Goal: Task Accomplishment & Management: Manage account settings

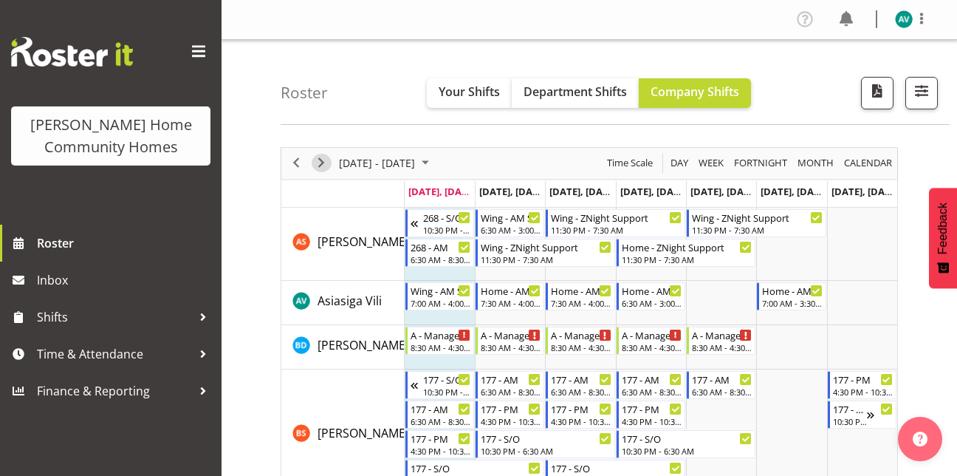
click at [318, 160] on span "Next" at bounding box center [321, 163] width 18 height 18
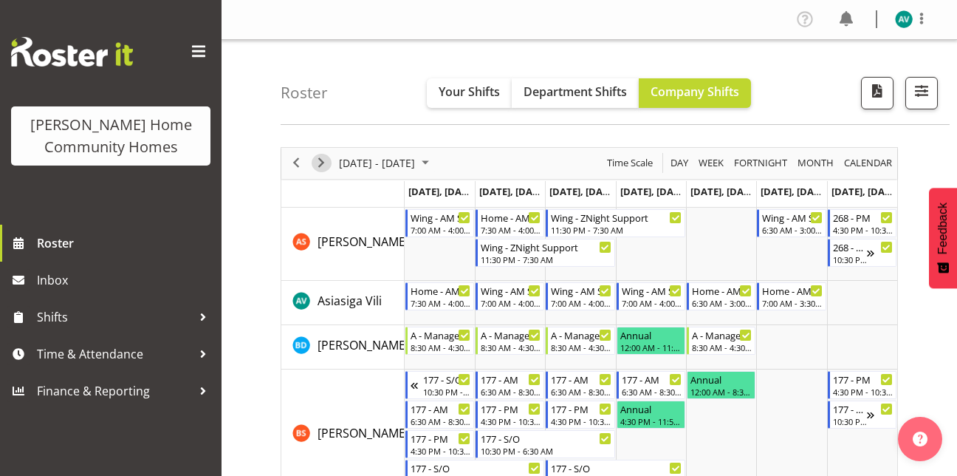
click at [321, 163] on span "Next" at bounding box center [321, 163] width 18 height 18
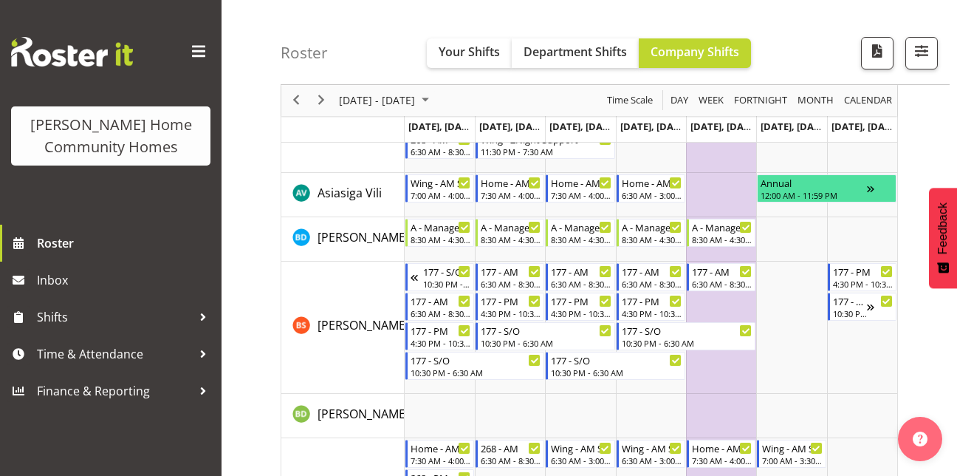
scroll to position [50, 0]
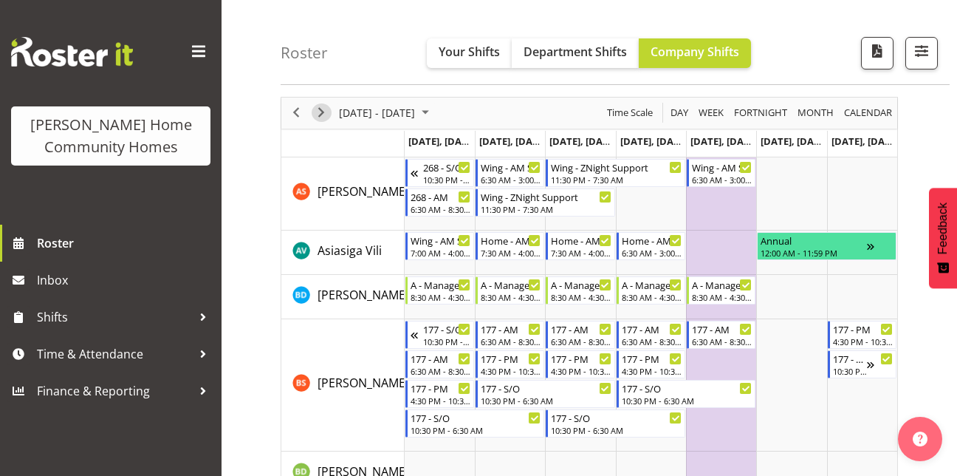
click at [329, 112] on span "Next" at bounding box center [321, 112] width 18 height 18
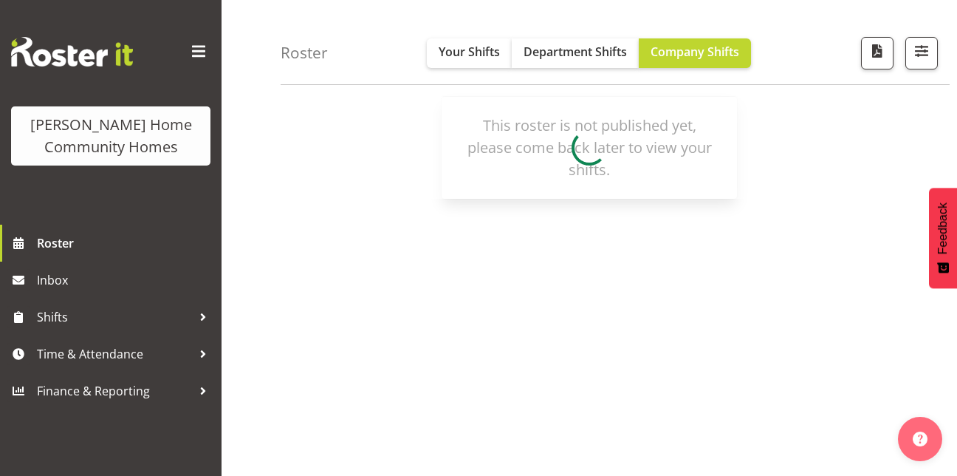
scroll to position [0, 0]
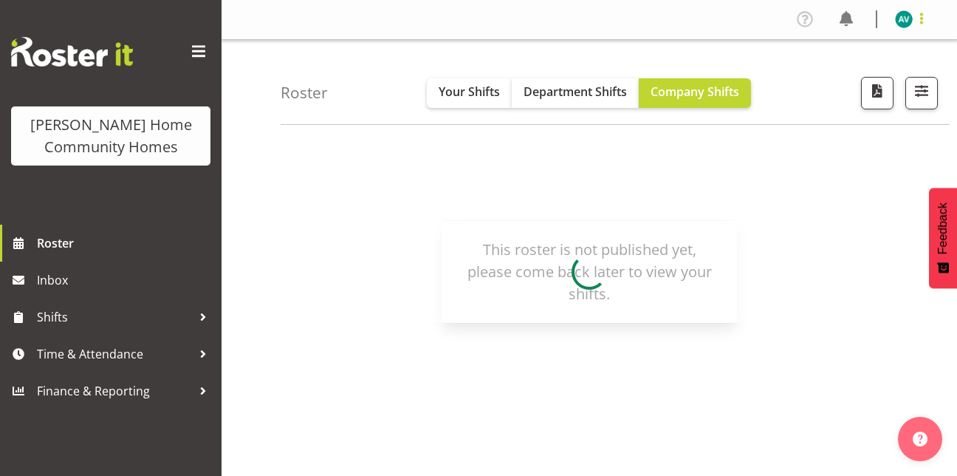
click at [915, 21] on span at bounding box center [922, 19] width 18 height 18
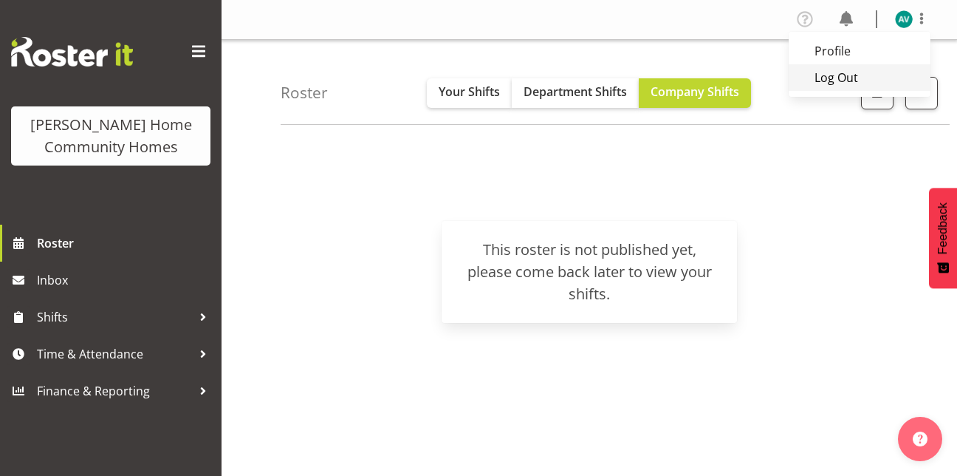
click at [824, 76] on link "Log Out" at bounding box center [860, 77] width 142 height 27
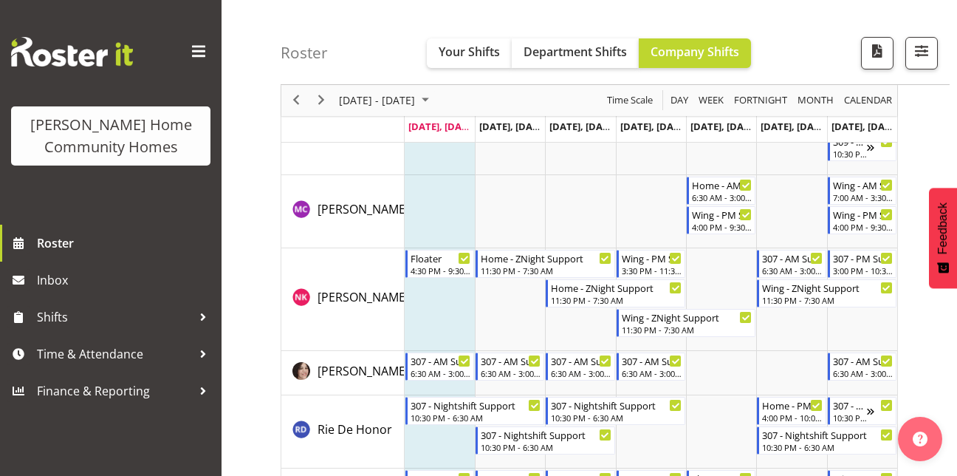
scroll to position [2183, 0]
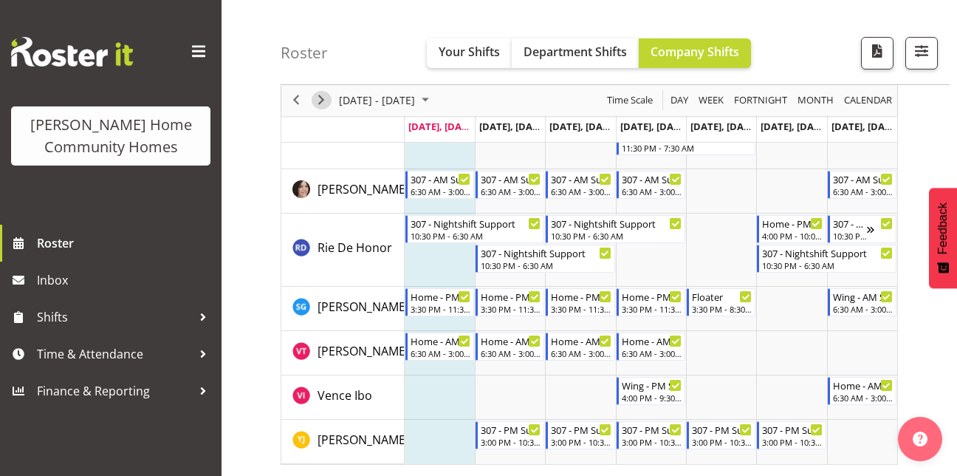
click at [326, 103] on span "Next" at bounding box center [321, 101] width 18 height 18
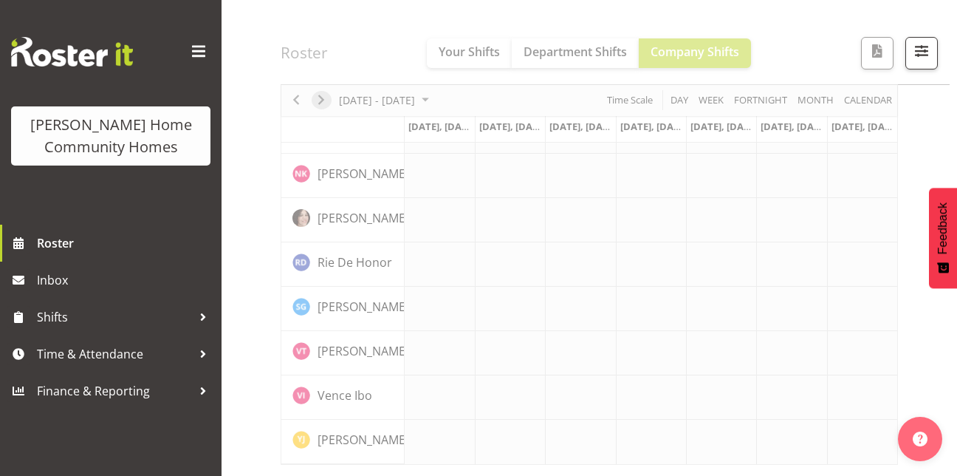
scroll to position [1162, 0]
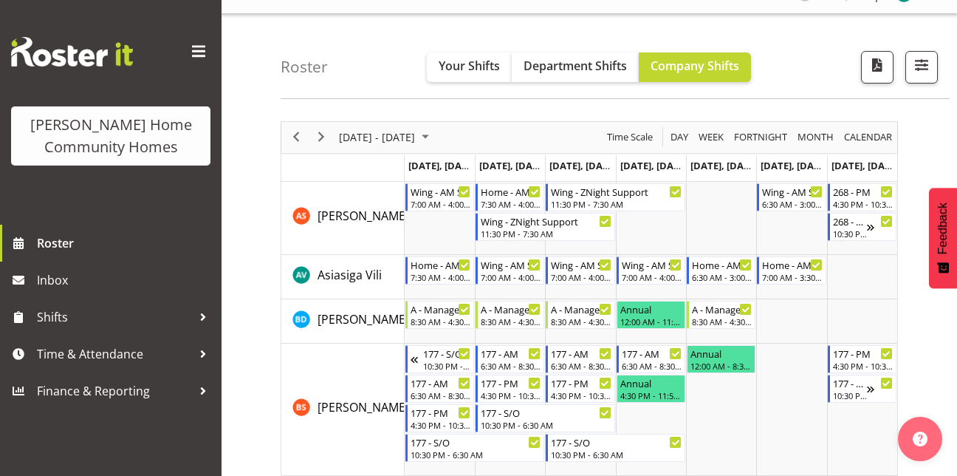
scroll to position [25, 0]
click at [594, 323] on div "8:30 AM - 4:30 PM" at bounding box center [581, 321] width 61 height 12
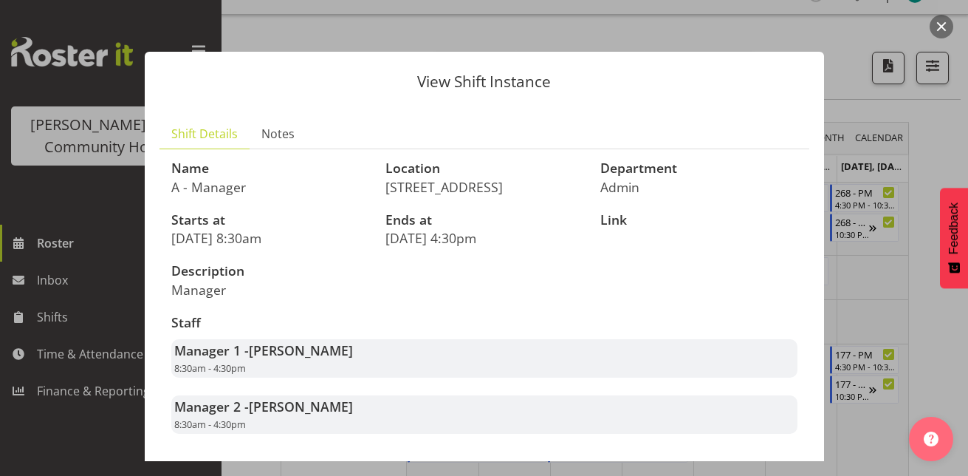
click at [922, 110] on div at bounding box center [484, 238] width 968 height 476
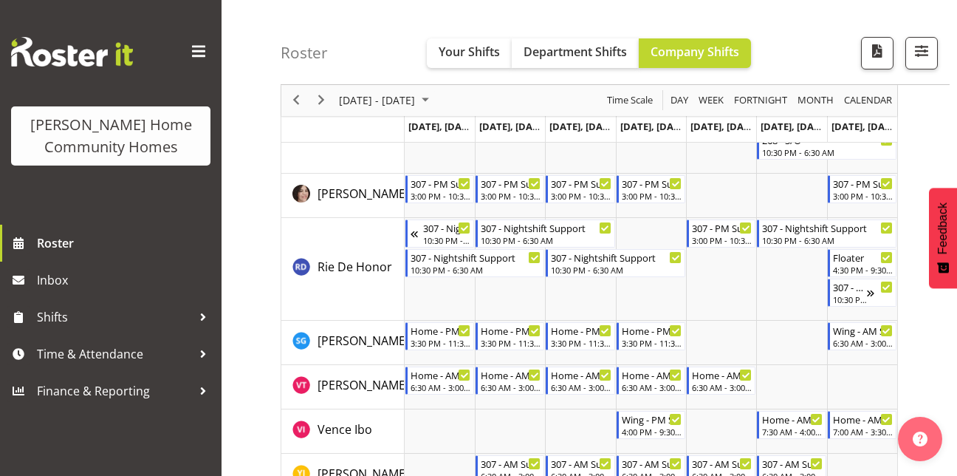
scroll to position [2009, 0]
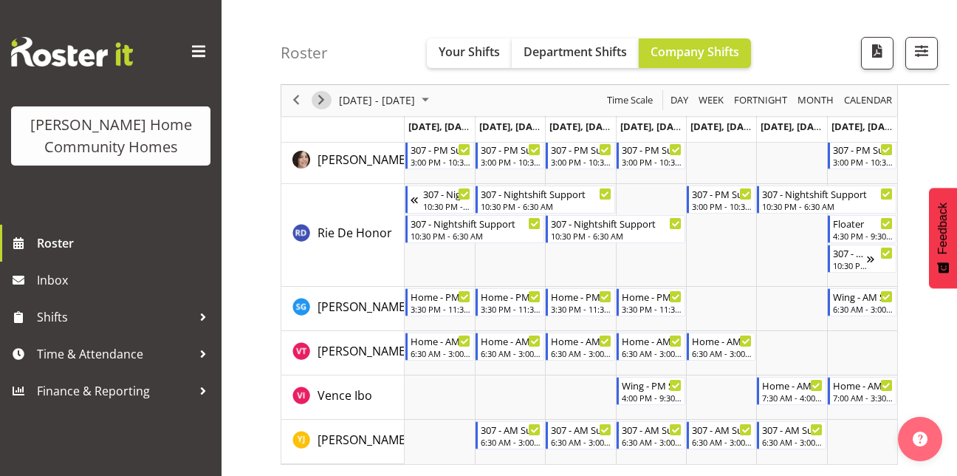
click at [324, 103] on span "Next" at bounding box center [321, 101] width 18 height 18
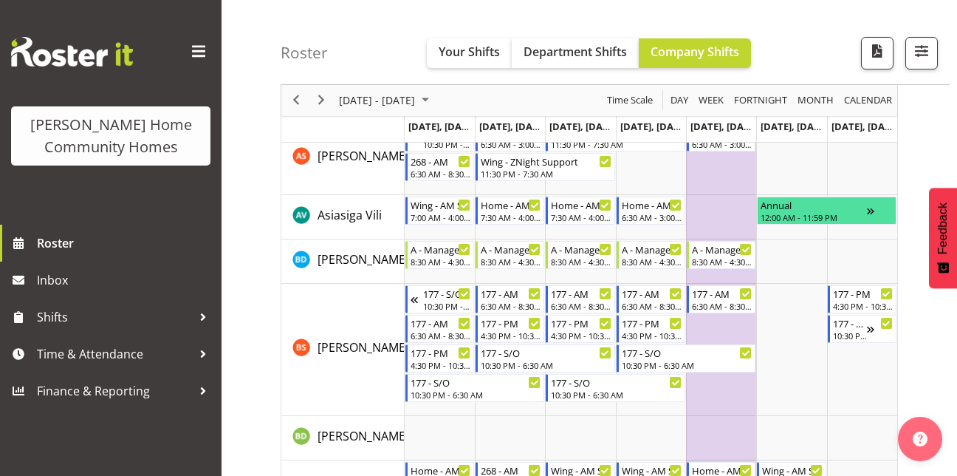
scroll to position [66, 0]
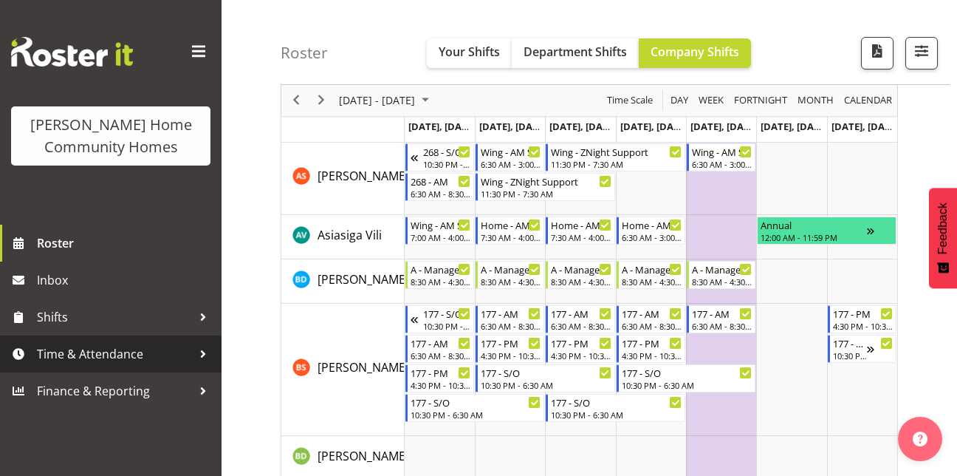
click at [103, 355] on span "Time & Attendance" at bounding box center [114, 354] width 155 height 22
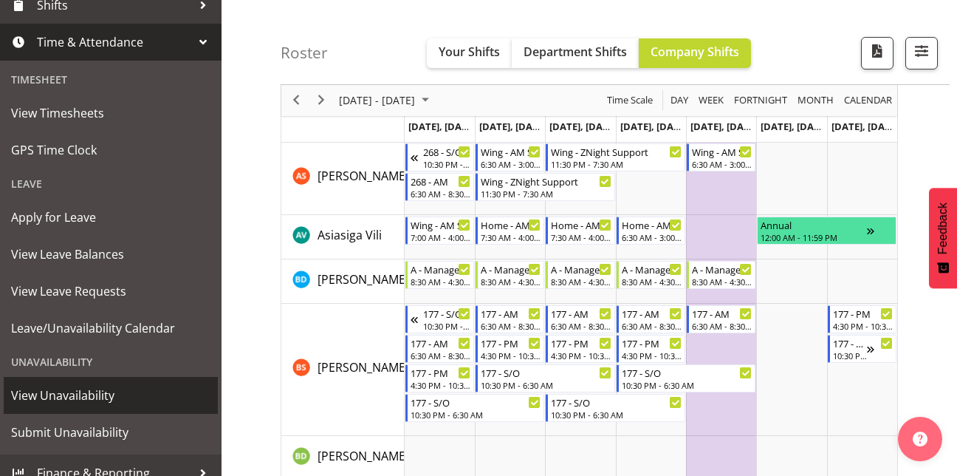
scroll to position [327, 0]
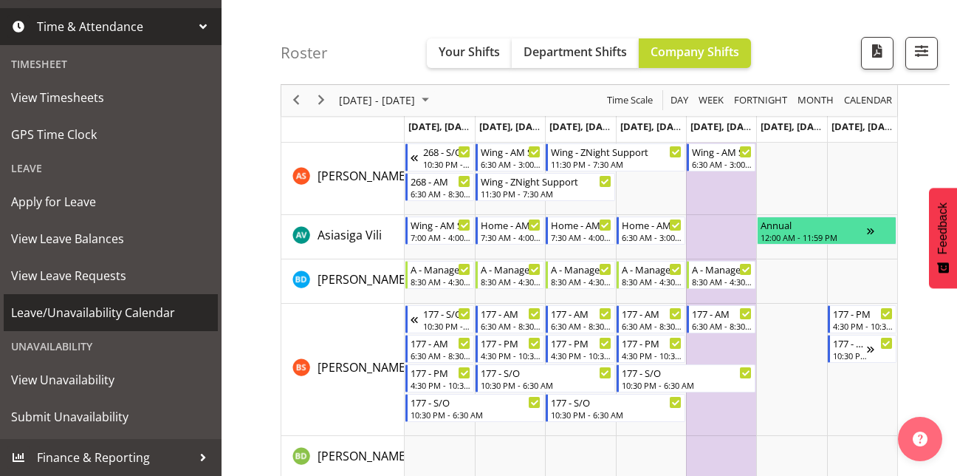
click at [102, 310] on span "Leave/Unavailability Calendar" at bounding box center [110, 312] width 199 height 22
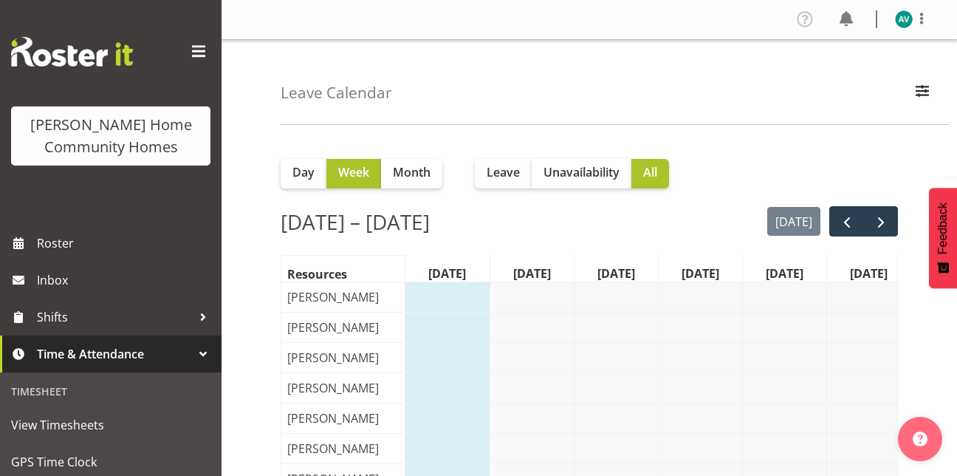
scroll to position [0, 21]
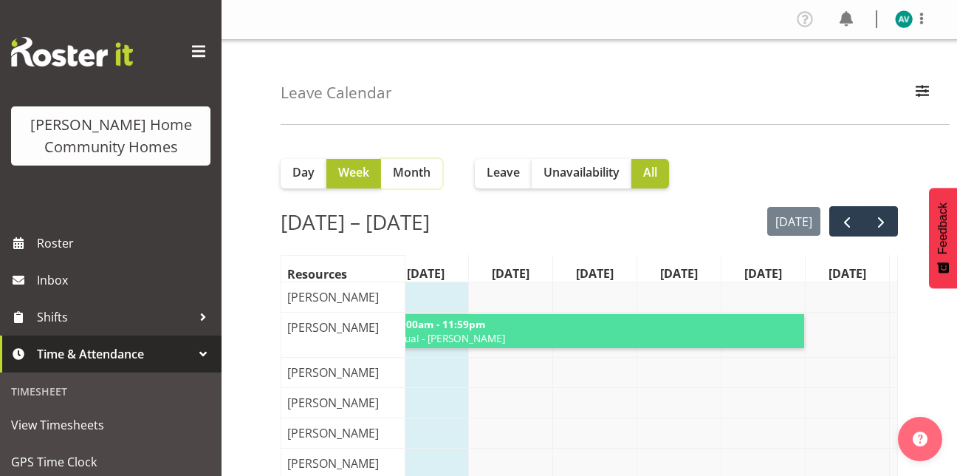
click at [409, 172] on span "Month" at bounding box center [412, 172] width 38 height 18
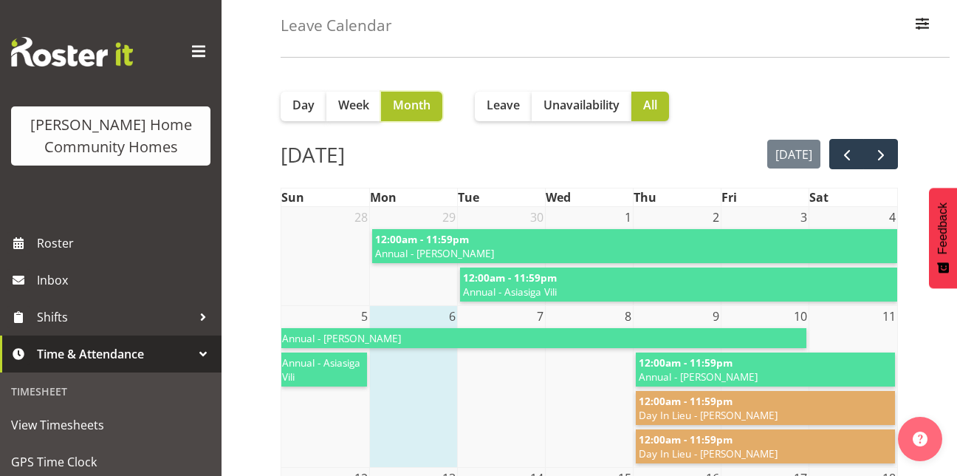
scroll to position [66, 0]
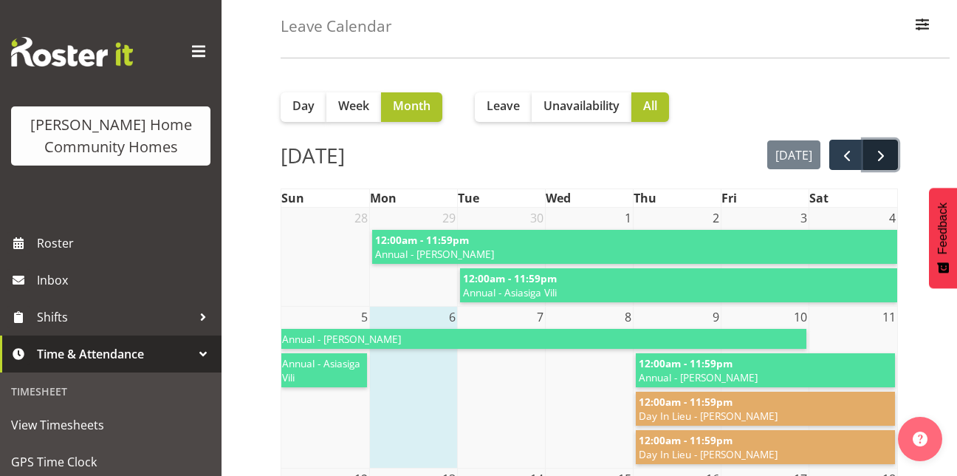
click at [869, 156] on button "next" at bounding box center [880, 155] width 35 height 30
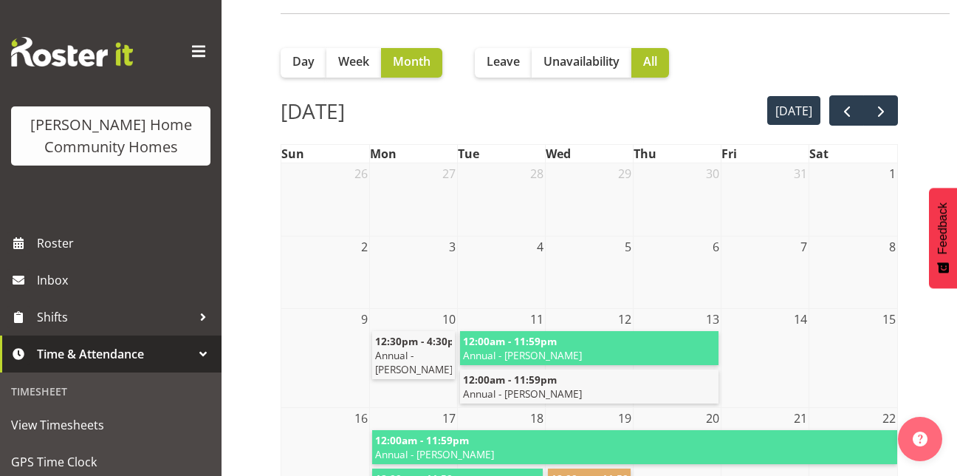
scroll to position [110, 0]
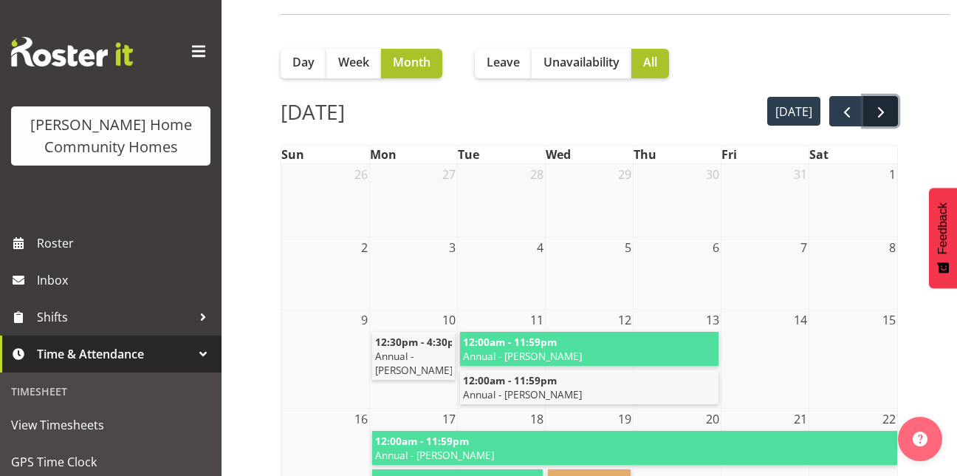
click at [878, 101] on button "next" at bounding box center [880, 111] width 35 height 30
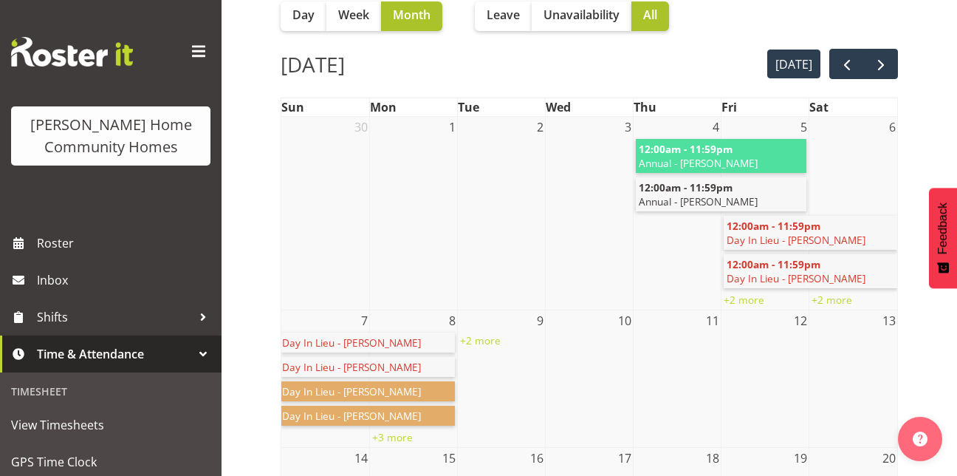
scroll to position [130, 0]
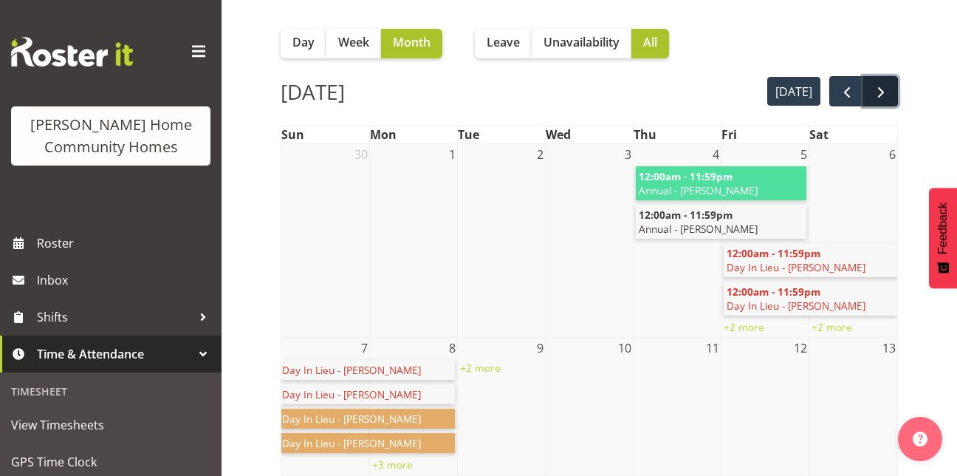
click at [883, 83] on span "next" at bounding box center [881, 92] width 18 height 18
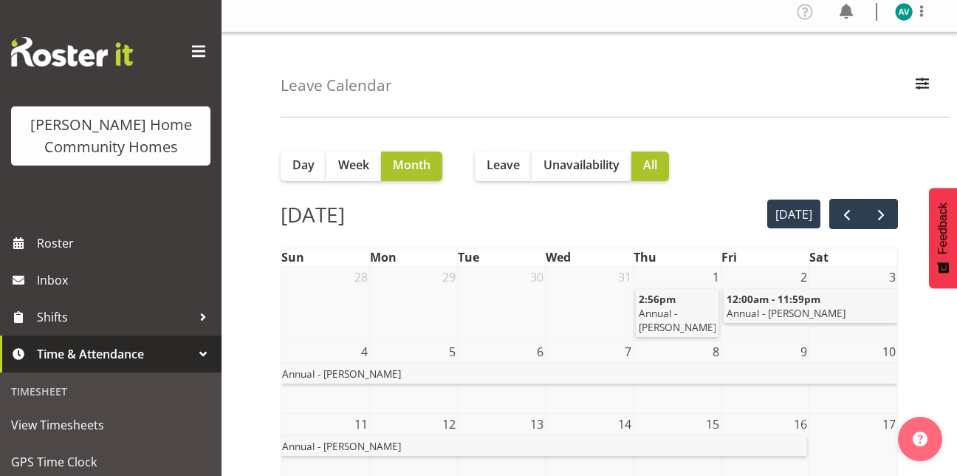
scroll to position [7, 0]
click at [880, 212] on span "next" at bounding box center [881, 216] width 18 height 18
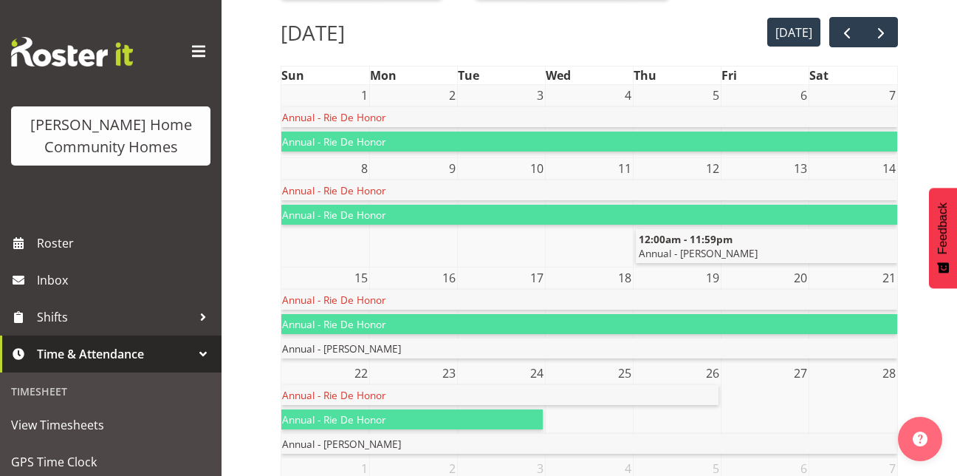
scroll to position [188, 0]
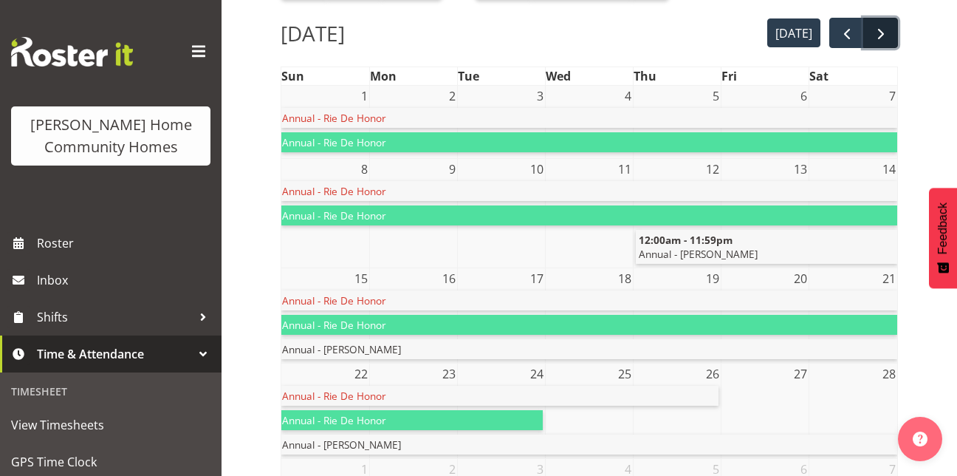
click at [875, 30] on span "next" at bounding box center [881, 34] width 18 height 18
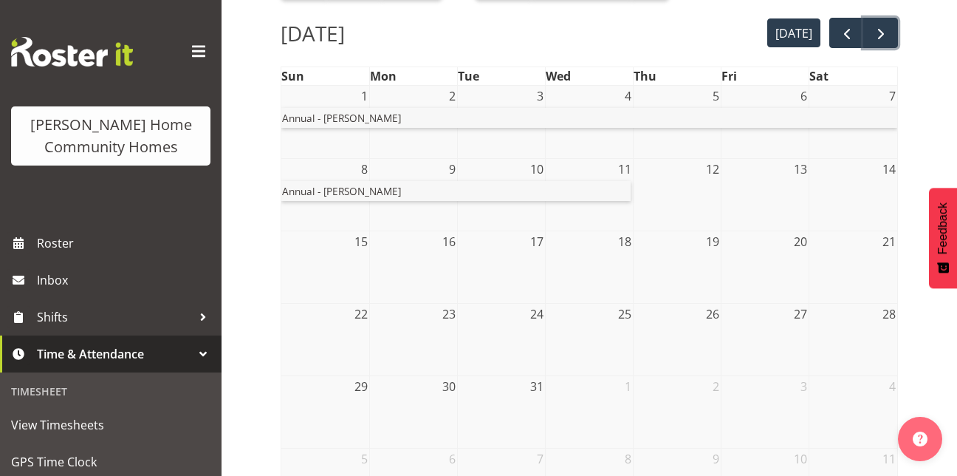
click at [875, 30] on span "next" at bounding box center [881, 34] width 18 height 18
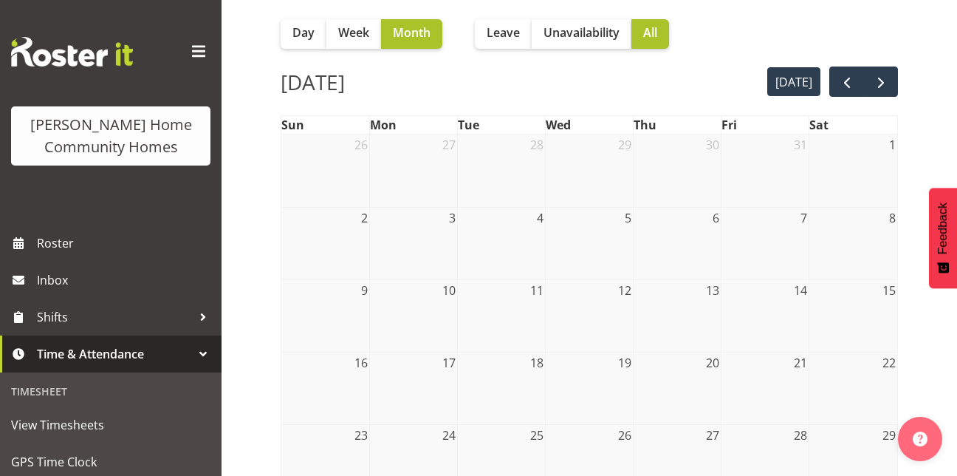
scroll to position [136, 0]
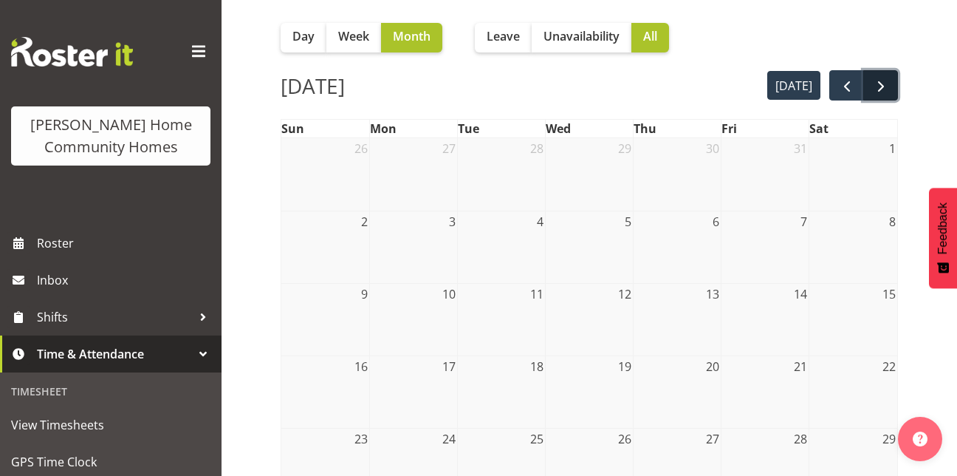
click at [888, 78] on span "next" at bounding box center [881, 87] width 18 height 18
click at [879, 87] on span "next" at bounding box center [881, 87] width 18 height 18
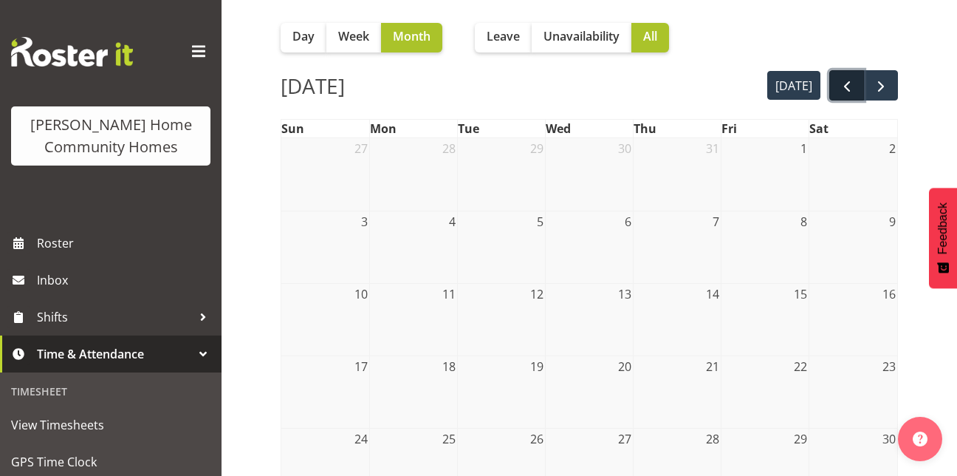
click at [843, 84] on span "prev" at bounding box center [847, 87] width 18 height 18
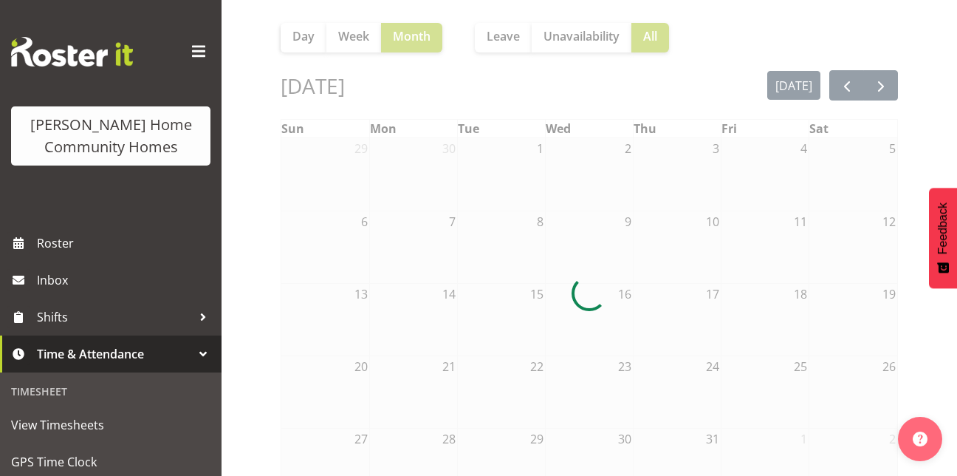
click at [843, 84] on div at bounding box center [590, 293] width 618 height 565
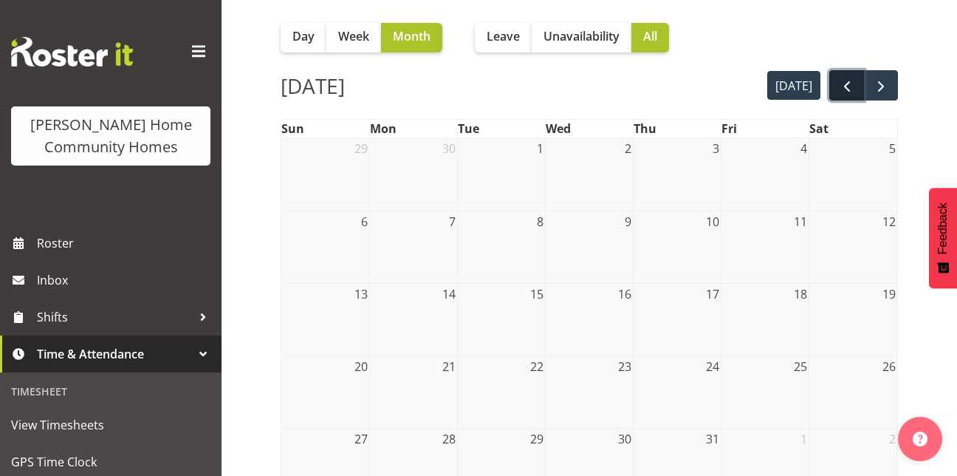
click at [852, 81] on span "prev" at bounding box center [847, 87] width 18 height 18
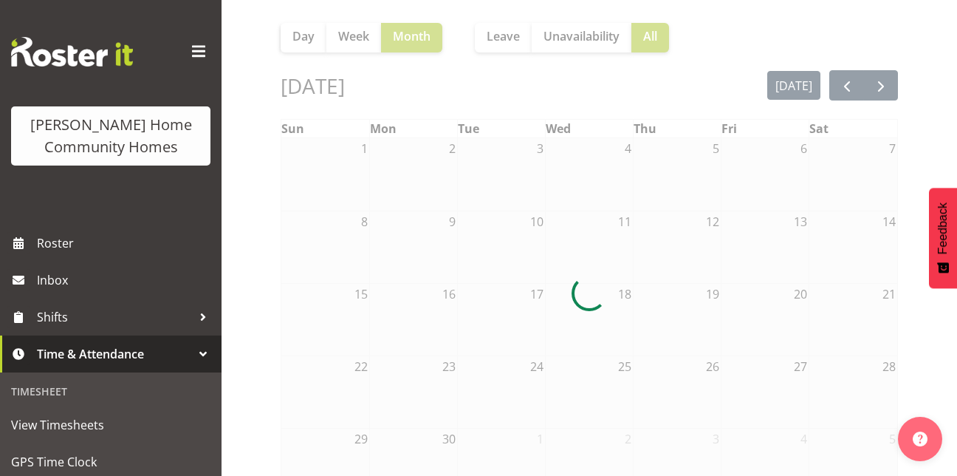
click at [852, 81] on div at bounding box center [590, 293] width 618 height 565
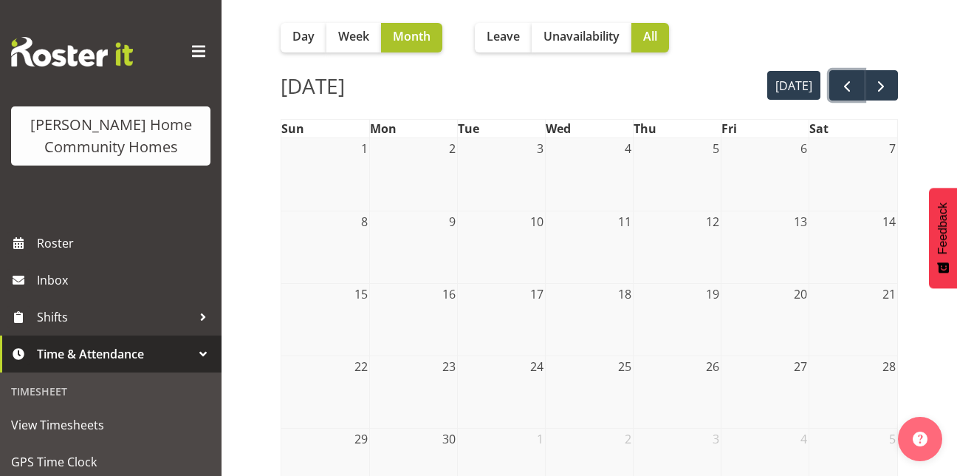
click at [852, 81] on span "prev" at bounding box center [847, 87] width 18 height 18
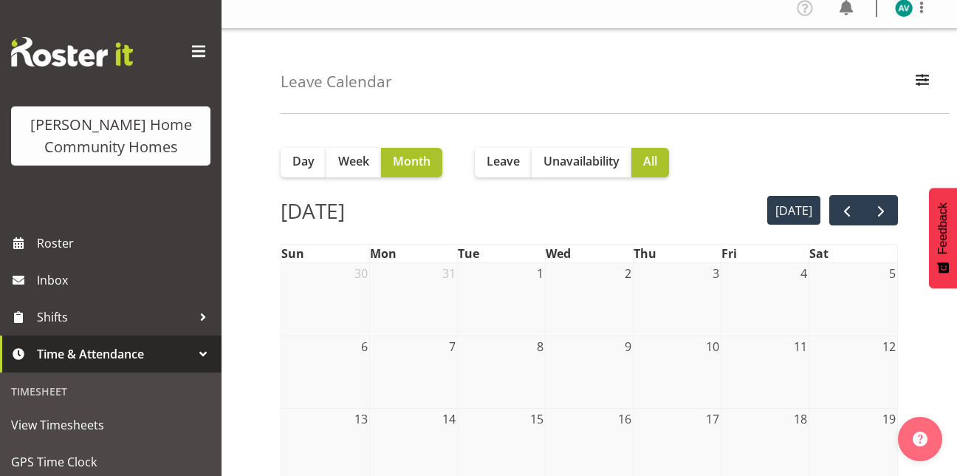
scroll to position [0, 0]
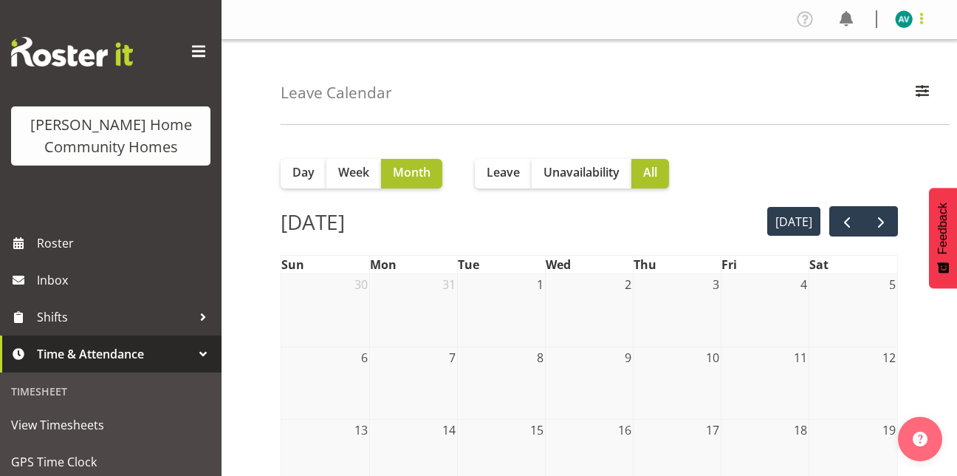
click at [913, 18] on span at bounding box center [922, 19] width 18 height 18
click at [846, 75] on link "Log Out" at bounding box center [860, 77] width 142 height 27
